Goal: Check status: Check status

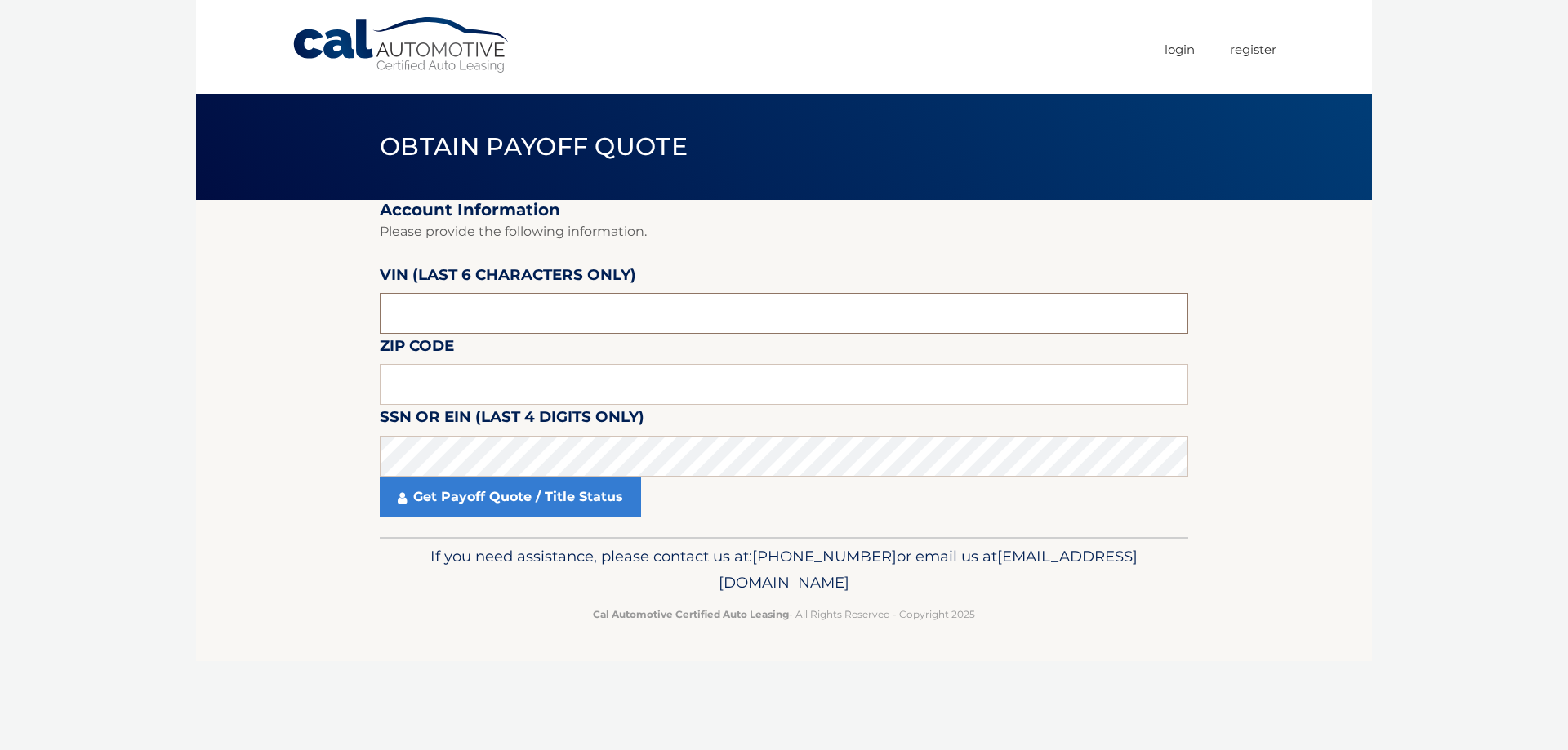
click at [497, 304] on input "text" at bounding box center [784, 313] width 808 height 41
type input "511092"
type input "10710"
click at [584, 510] on link "Get Payoff Quote / Title Status" at bounding box center [511, 497] width 261 height 41
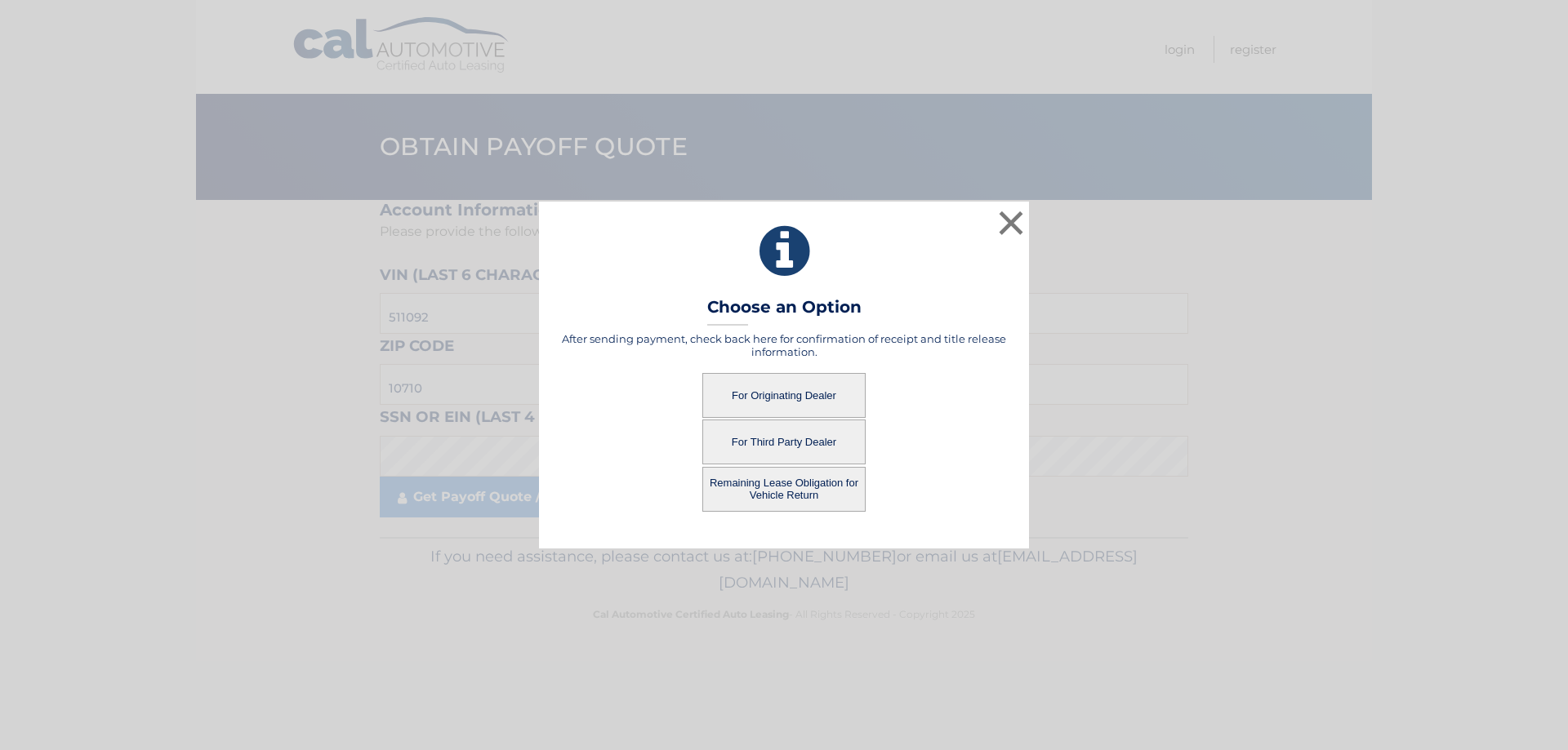
click at [808, 386] on button "For Originating Dealer" at bounding box center [784, 395] width 164 height 45
click at [758, 390] on button "For Originating Dealer" at bounding box center [784, 395] width 164 height 45
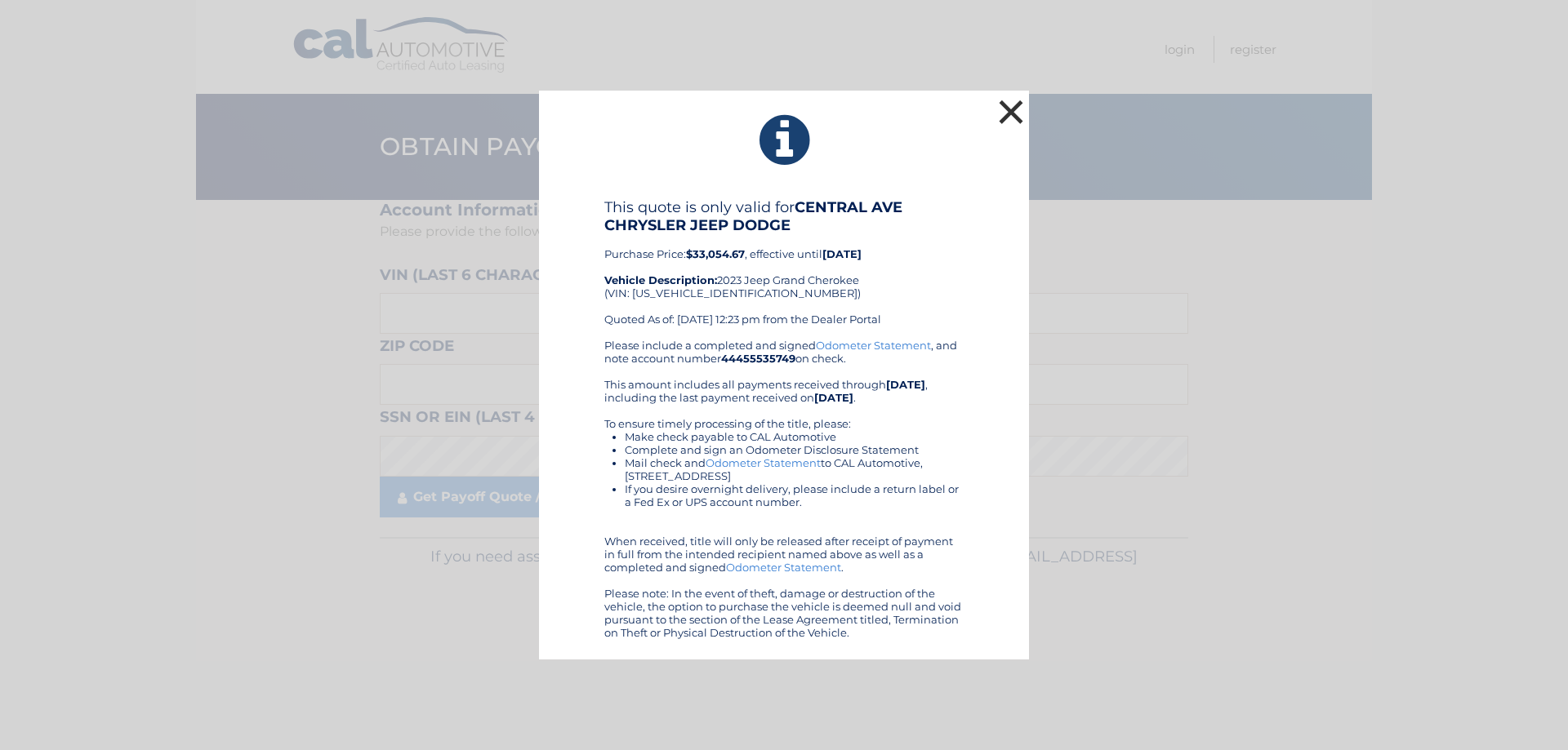
click at [1012, 108] on button "×" at bounding box center [1010, 112] width 33 height 33
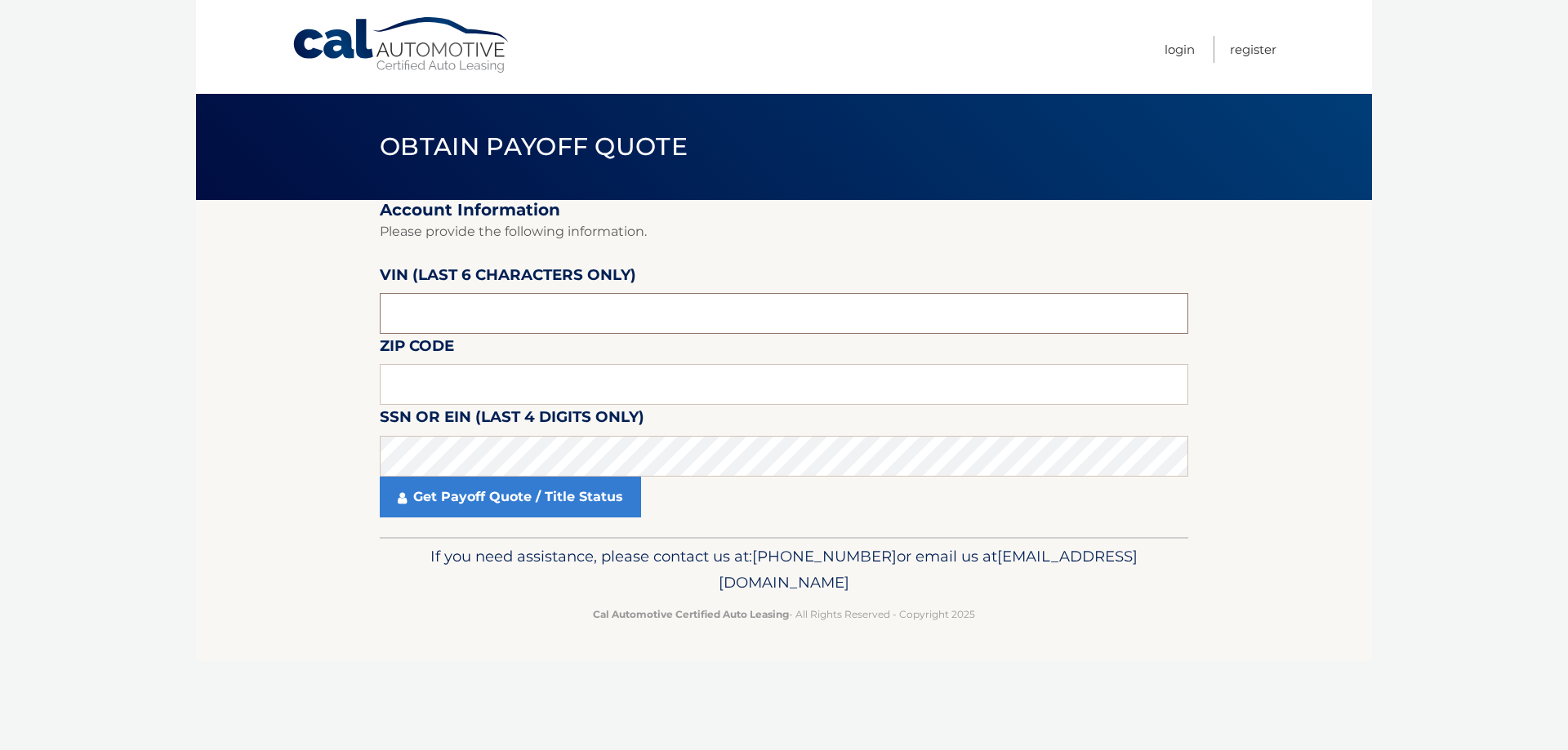
click at [511, 300] on input "text" at bounding box center [784, 313] width 808 height 41
type input "511092"
click at [571, 375] on input "text" at bounding box center [784, 384] width 808 height 41
type input "10710"
click at [437, 507] on link "Get Payoff Quote / Title Status" at bounding box center [511, 497] width 261 height 41
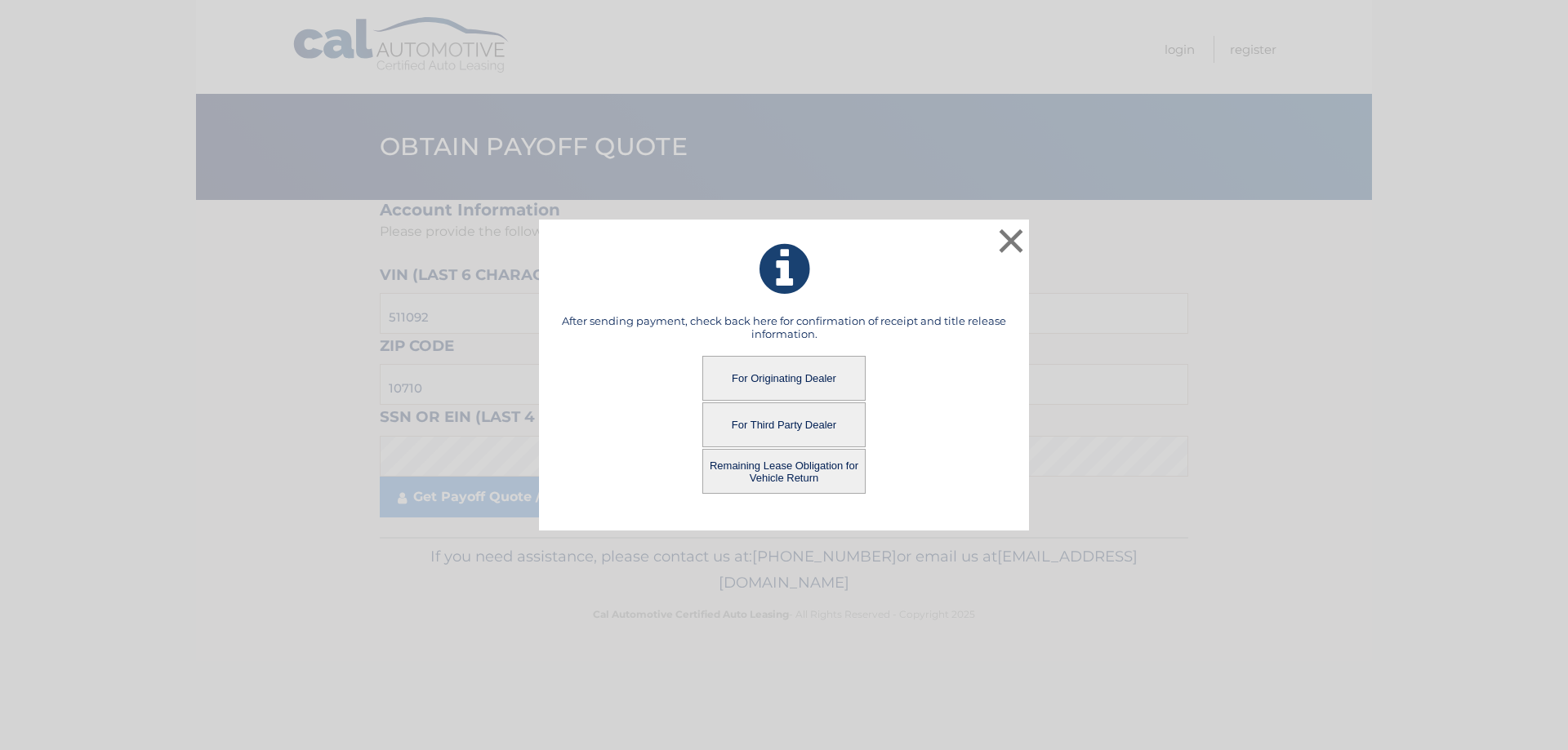
click at [762, 475] on button "Remaining Lease Obligation for Vehicle Return" at bounding box center [784, 471] width 164 height 45
drag, startPoint x: 804, startPoint y: 462, endPoint x: 819, endPoint y: 463, distance: 15.0
click at [804, 462] on button "Remaining Lease Obligation for Vehicle Return" at bounding box center [784, 471] width 164 height 45
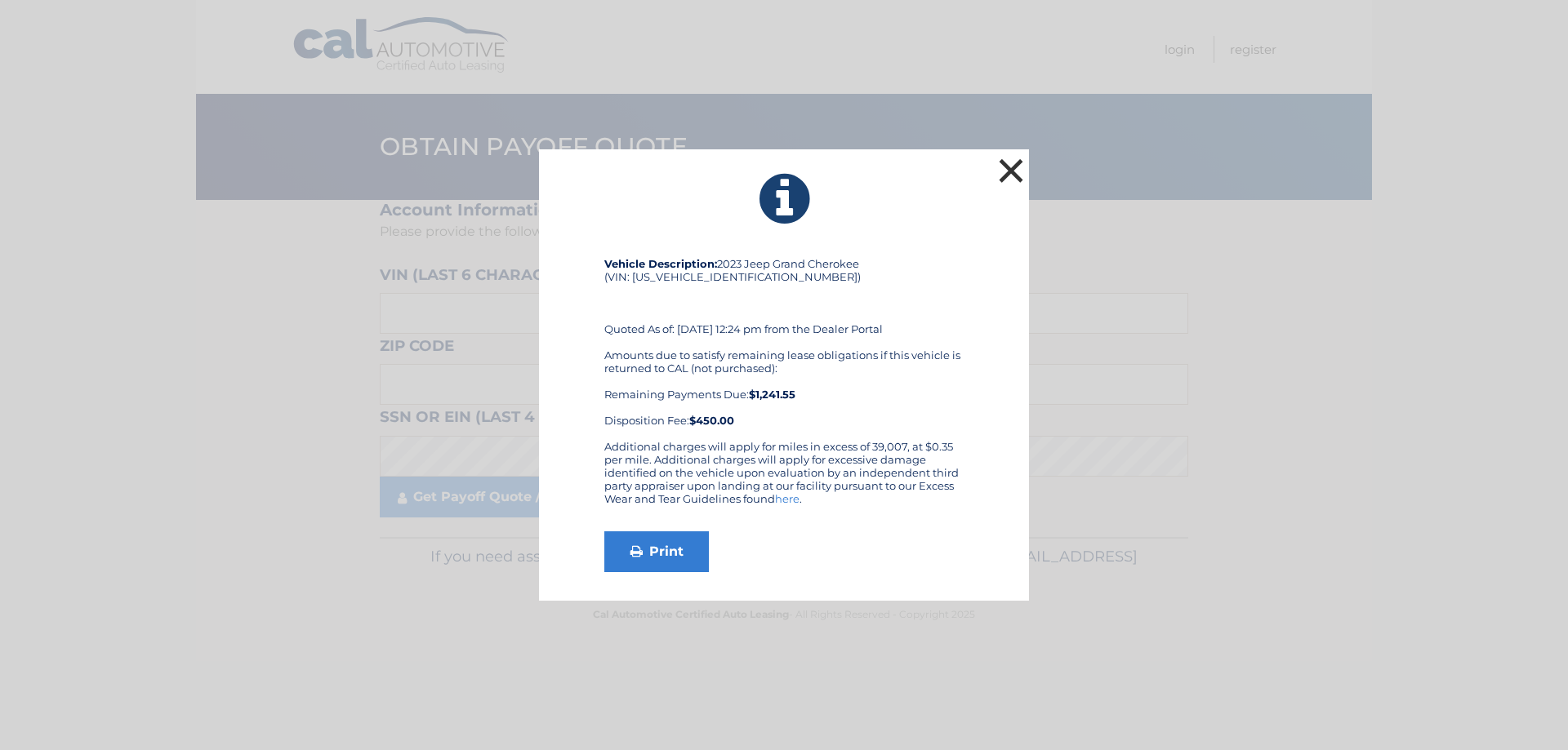
click at [1019, 175] on button "×" at bounding box center [1010, 171] width 33 height 33
